Goal: Task Accomplishment & Management: Use online tool/utility

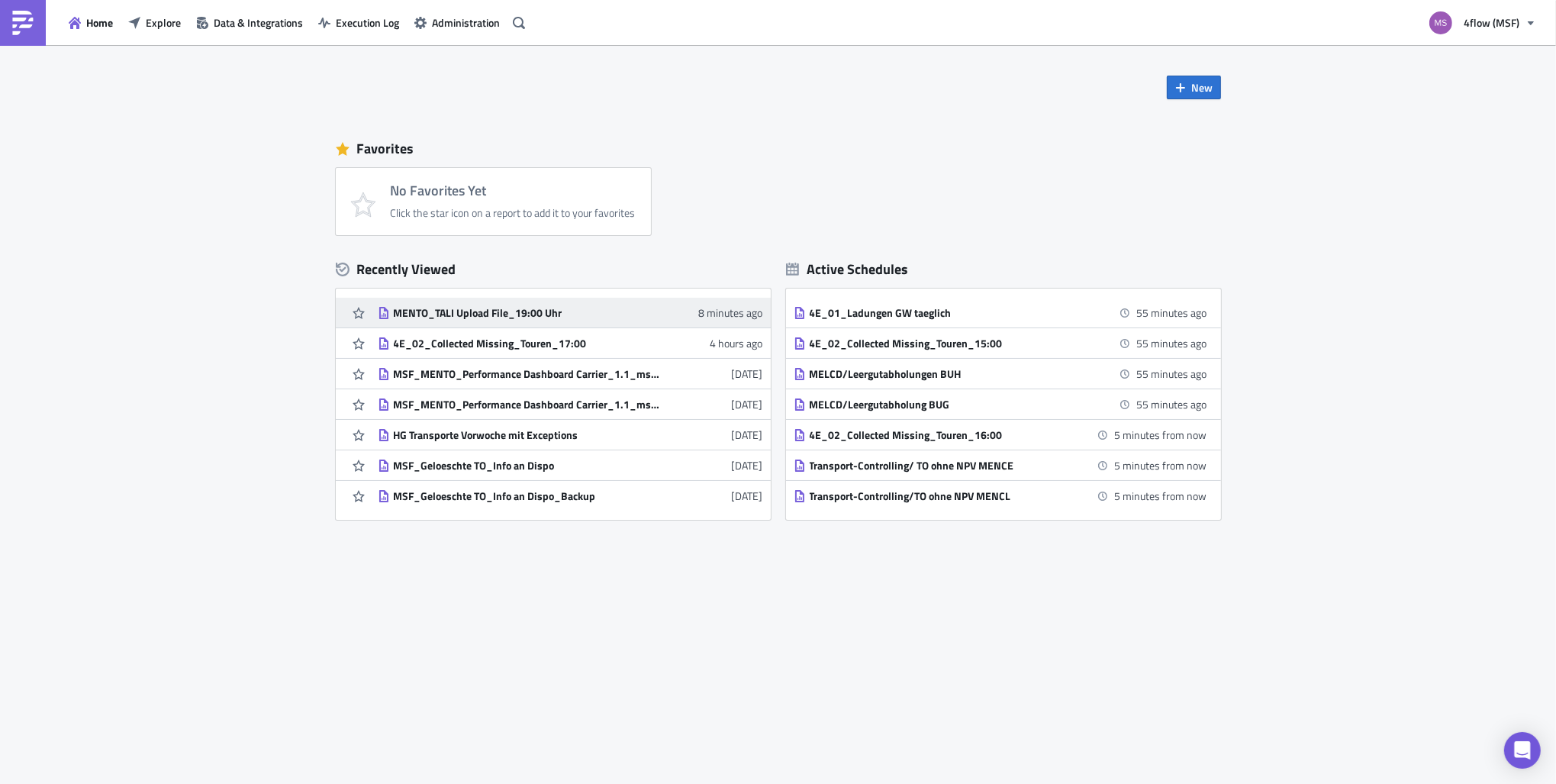
click at [478, 314] on div "MENTO_TALI Upload File_19:00 Uhr" at bounding box center [528, 313] width 267 height 14
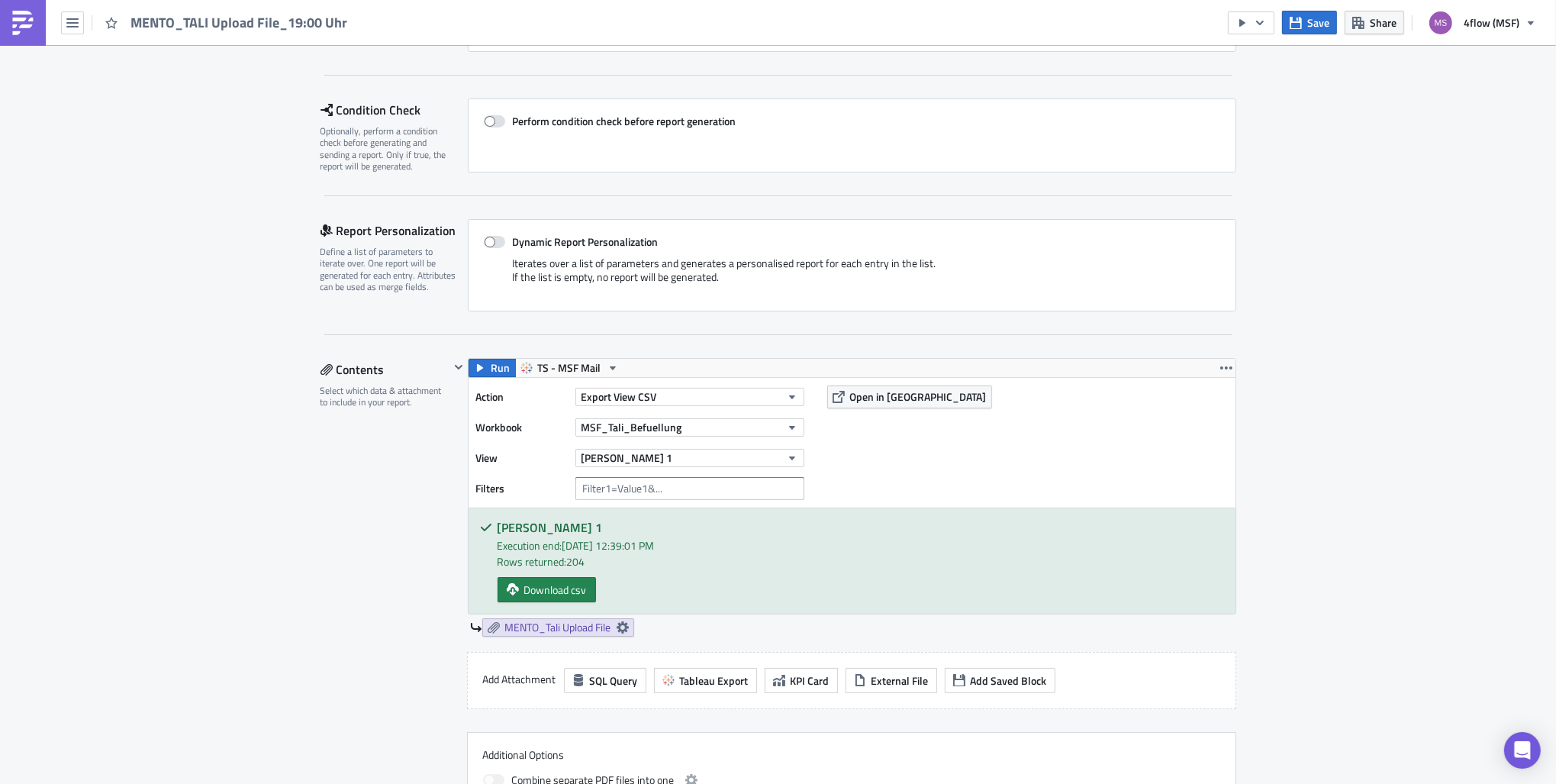
scroll to position [305, 0]
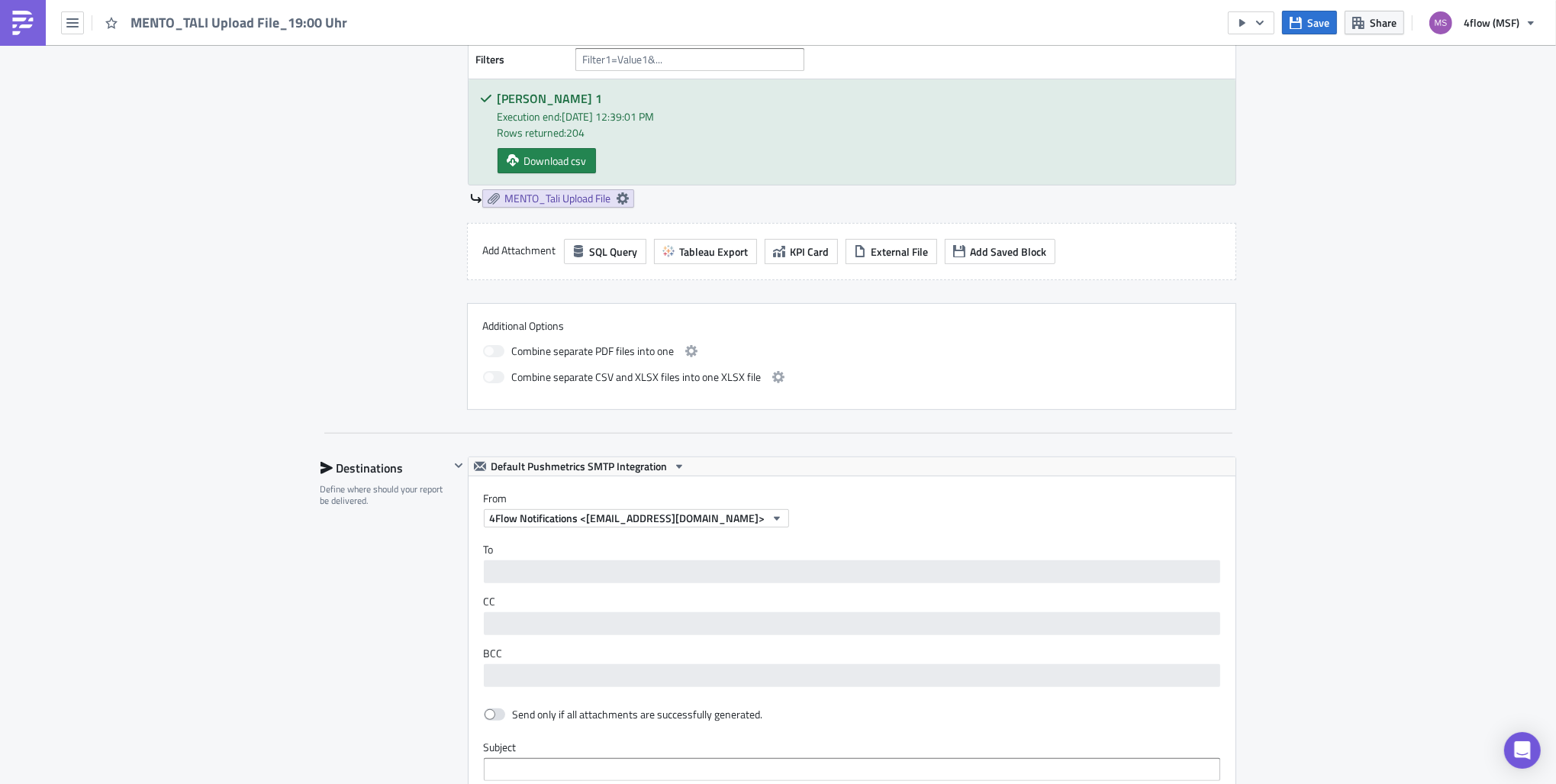
scroll to position [305, 0]
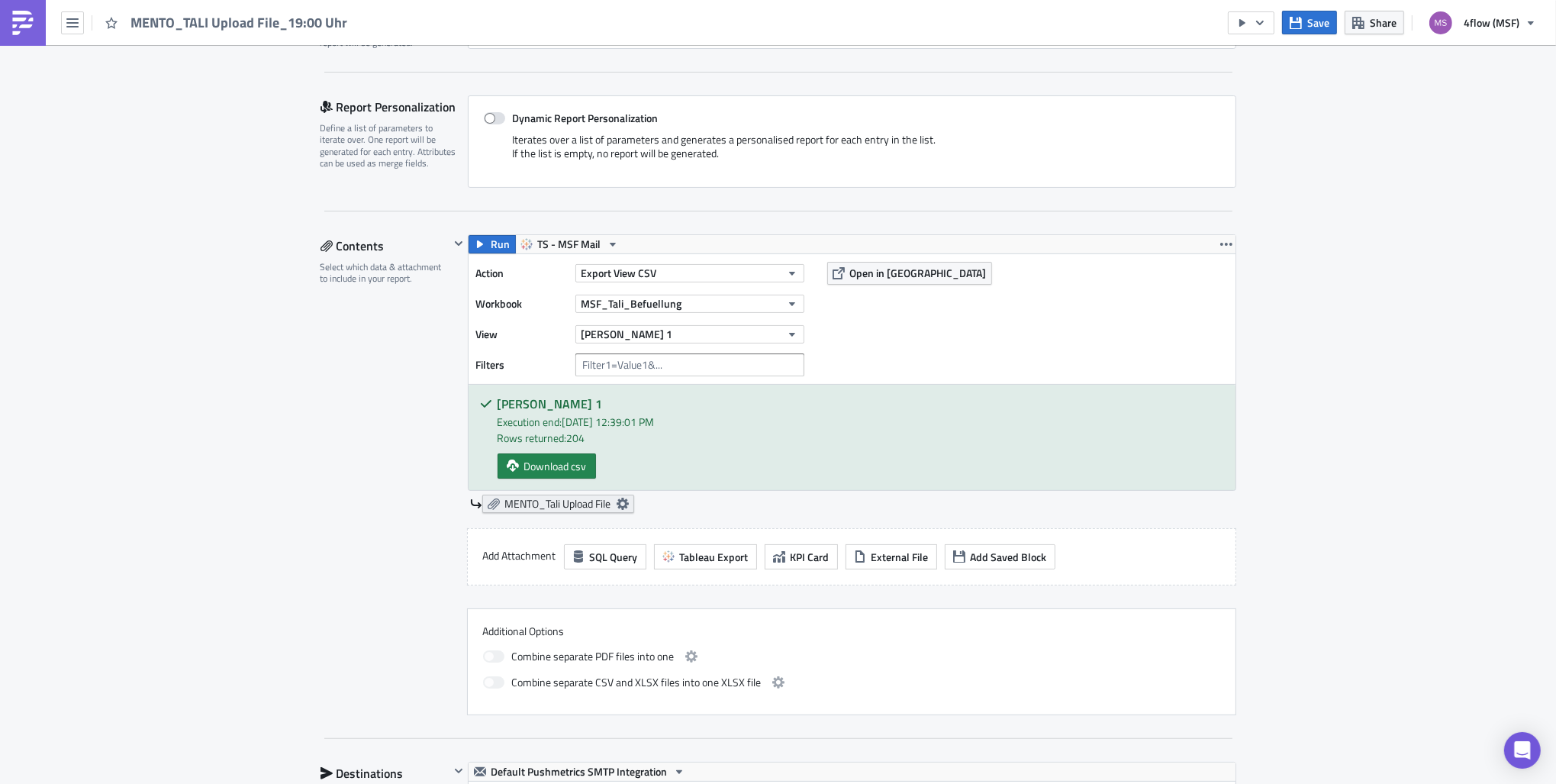
click at [625, 498] on icon at bounding box center [623, 504] width 12 height 12
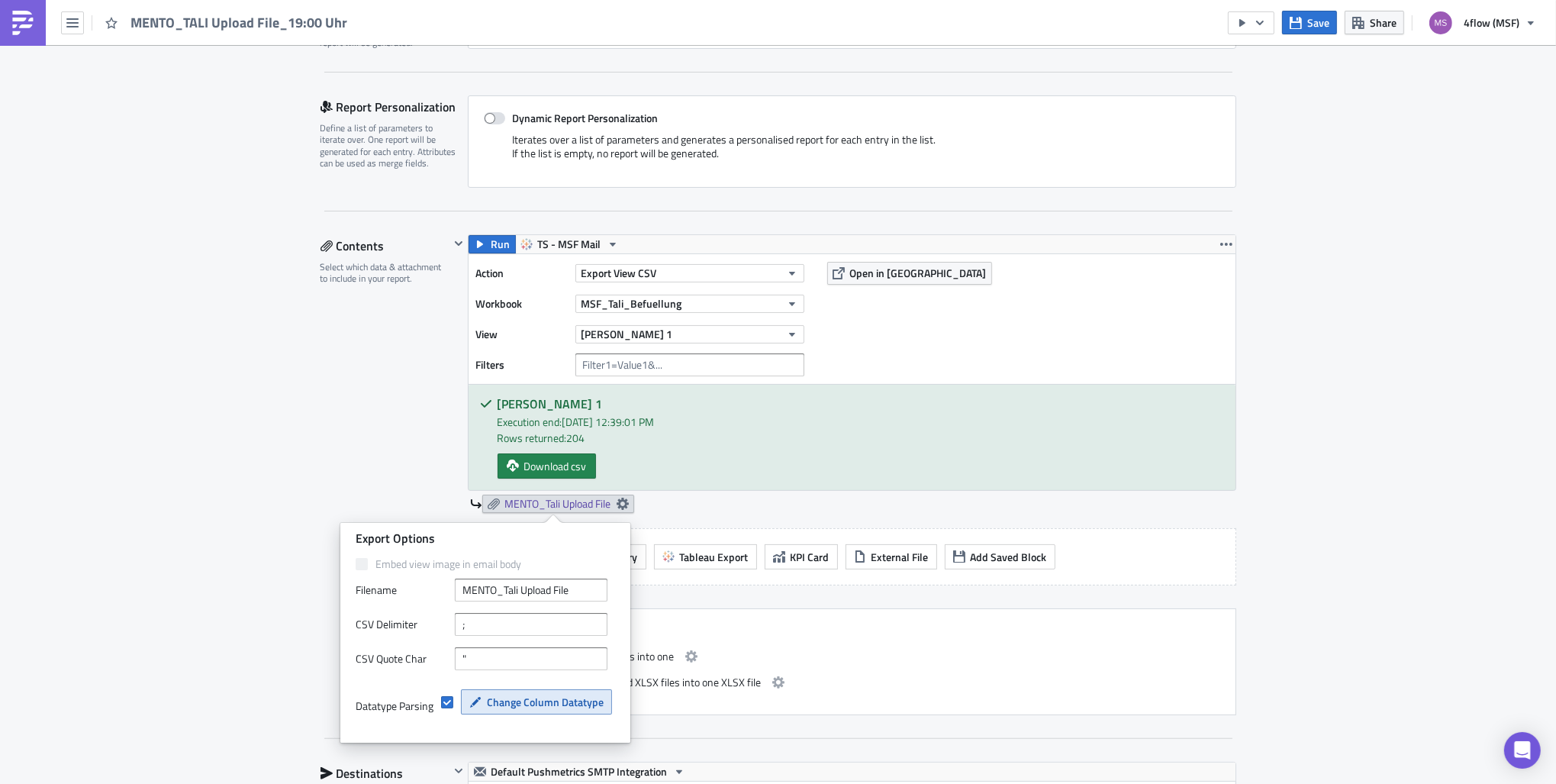
click at [548, 714] on button "Change Column Datatype" at bounding box center [536, 701] width 151 height 25
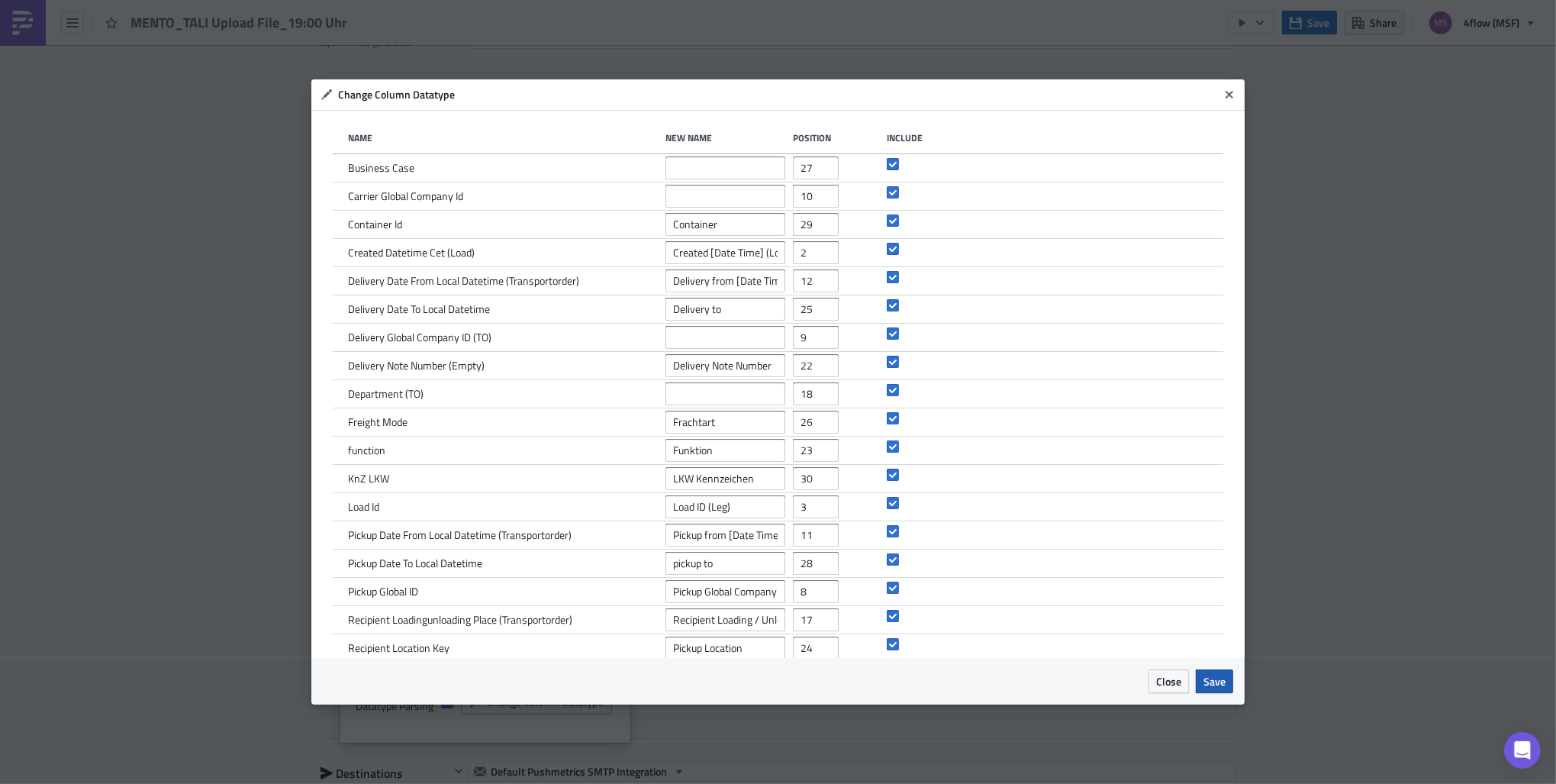
click at [1207, 682] on span "Save" at bounding box center [1215, 681] width 22 height 16
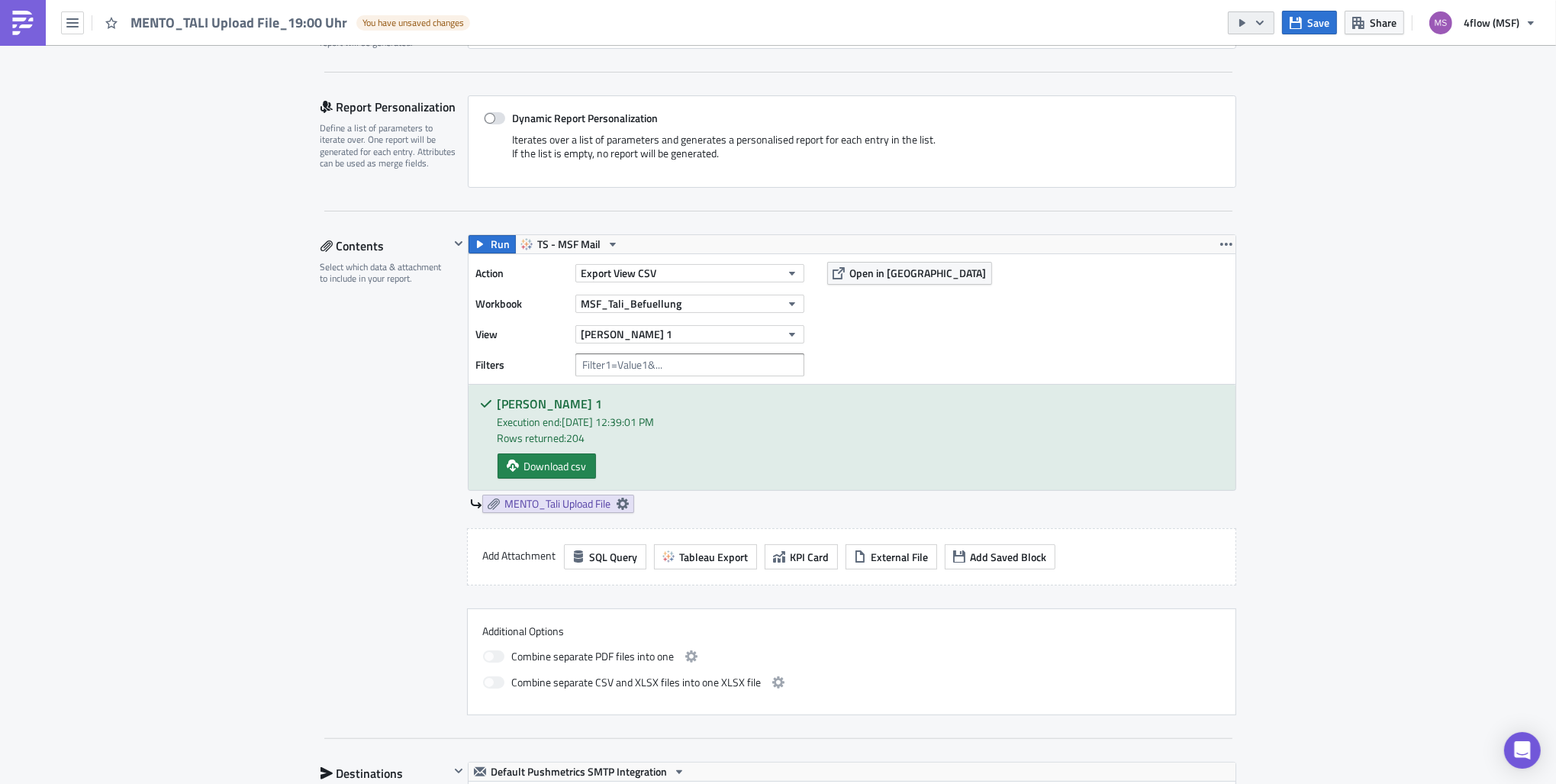
click at [1265, 29] on button "button" at bounding box center [1251, 22] width 46 height 23
click at [1283, 63] on div "Send Just to Me" at bounding box center [1298, 60] width 119 height 15
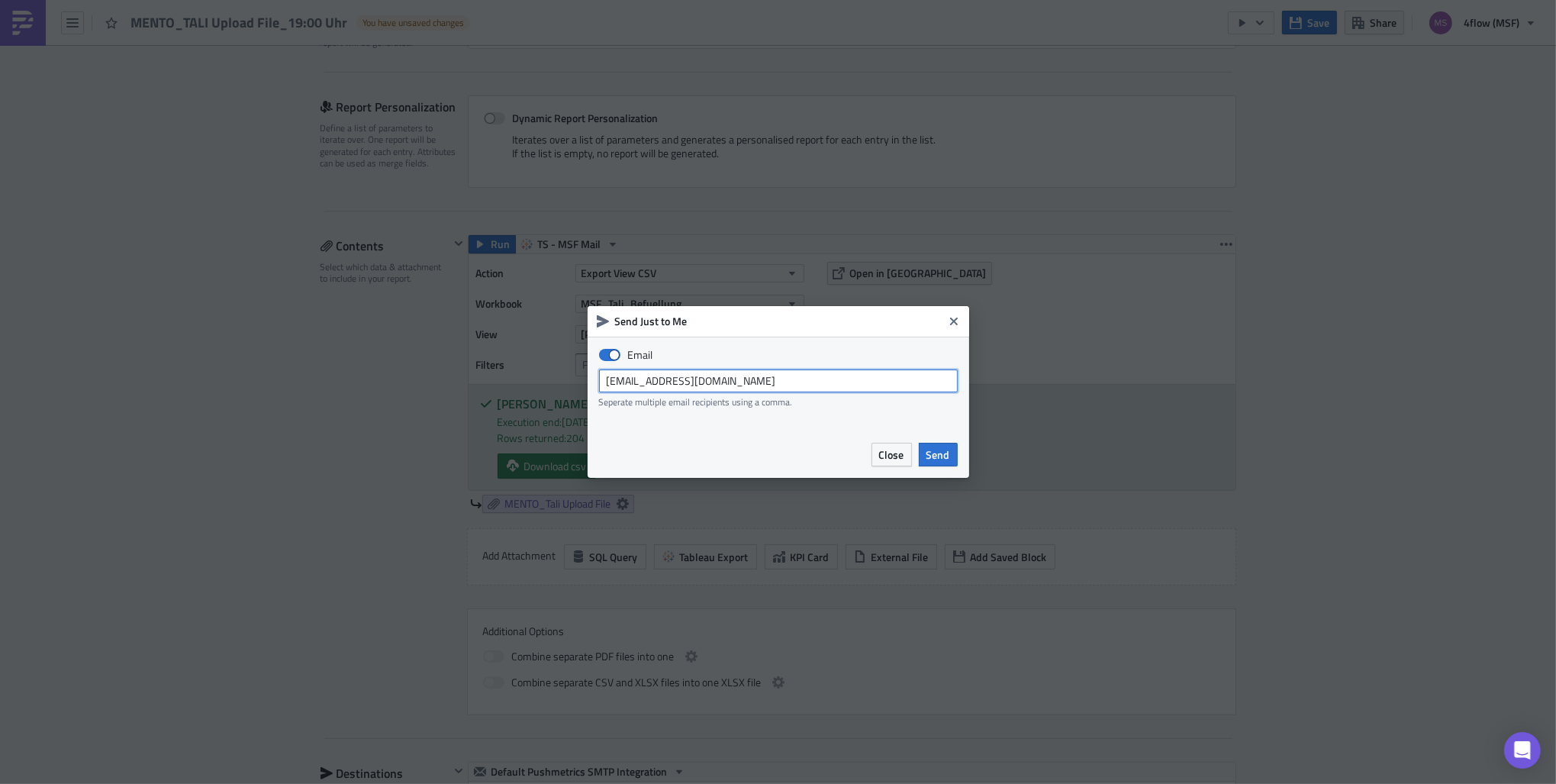
drag, startPoint x: 639, startPoint y: 387, endPoint x: 504, endPoint y: 384, distance: 135.0
click at [504, 384] on div "Send Just to Me Email msf_planning@4flow.com Seperate multiple email recipients…" at bounding box center [778, 392] width 1556 height 784
type input "n.michael@4flow.com"
click at [949, 459] on span "Send" at bounding box center [938, 454] width 24 height 16
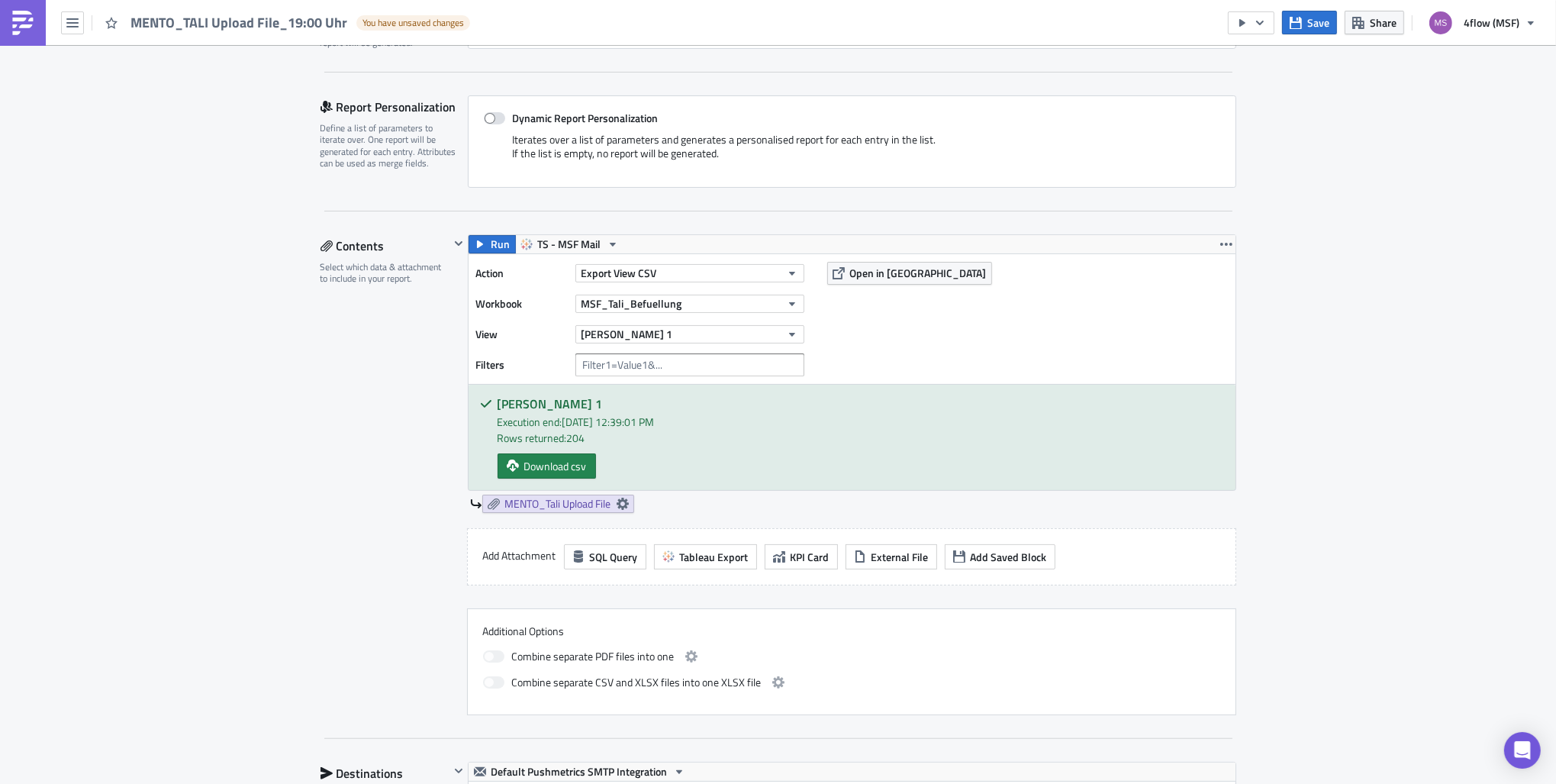
drag, startPoint x: 1042, startPoint y: 228, endPoint x: 332, endPoint y: 602, distance: 802.5
click at [388, 494] on div "Contents Select which data & attachment to include in your report." at bounding box center [385, 474] width 129 height 481
click at [74, 24] on icon "button" at bounding box center [72, 23] width 12 height 12
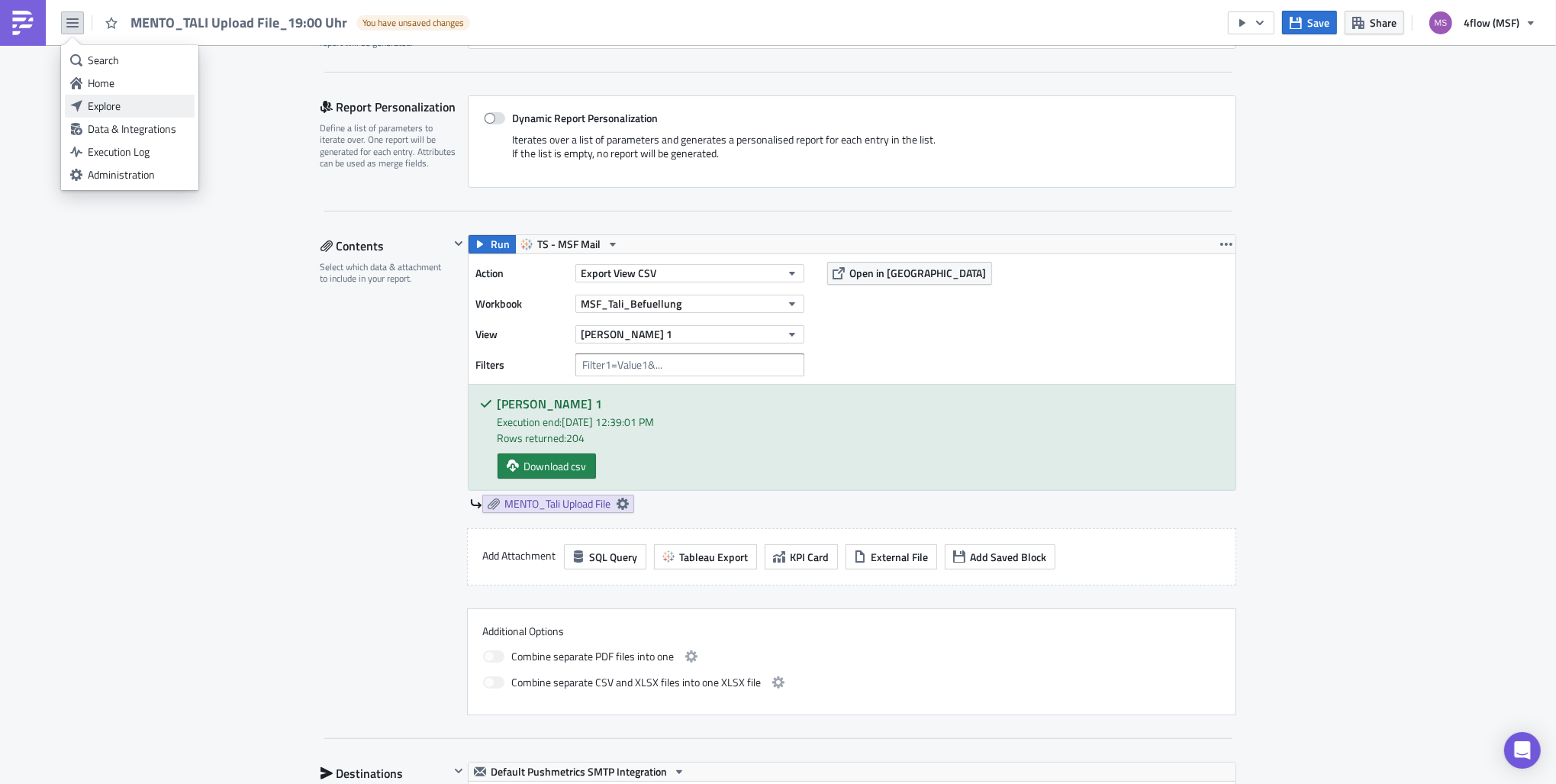
click at [121, 100] on div "Explore" at bounding box center [138, 106] width 101 height 15
